Goal: Transaction & Acquisition: Purchase product/service

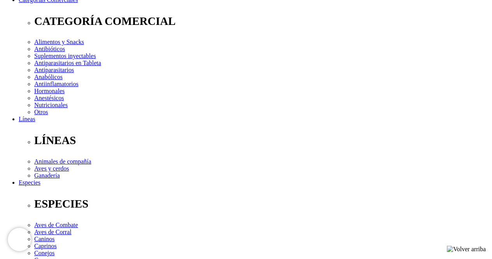
scroll to position [156, 0]
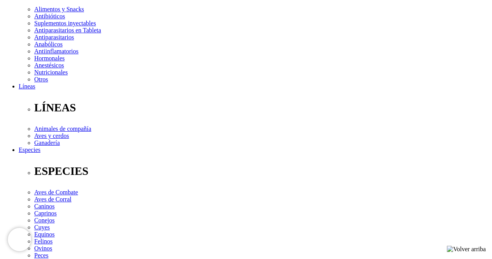
radio input "true"
select select "0"
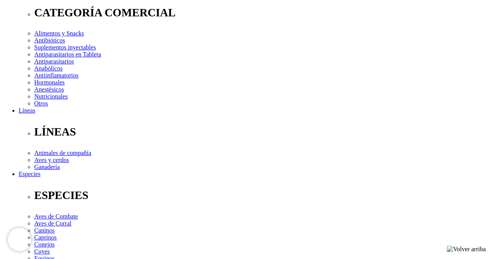
scroll to position [117, 0]
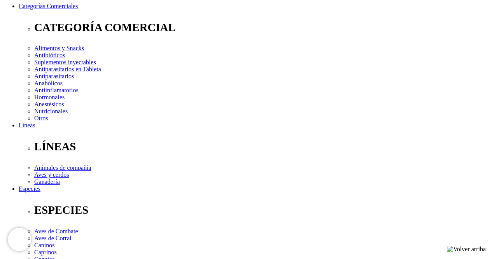
radio input "true"
select select "0"
radio input "true"
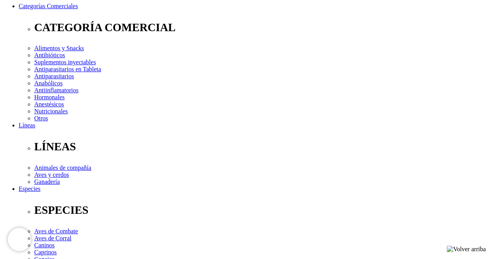
select select "0"
radio input "true"
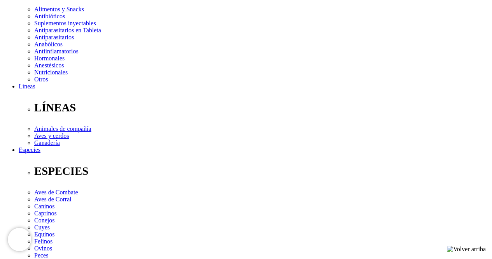
scroll to position [78, 0]
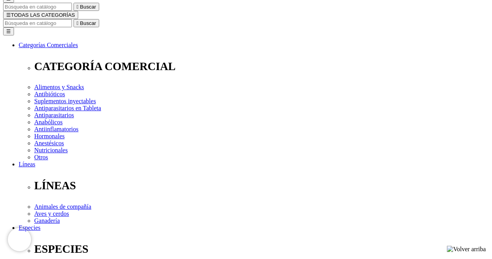
select select "2"
